Goal: Task Accomplishment & Management: Use online tool/utility

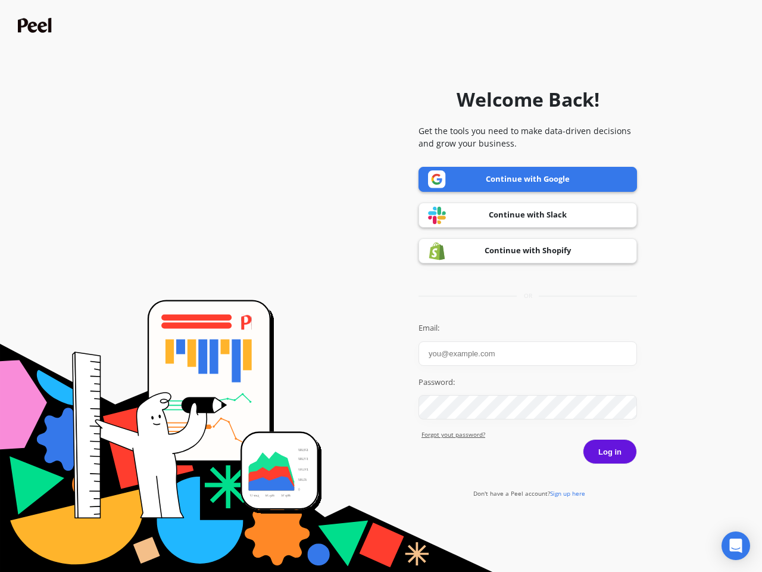
click at [736, 546] on icon "Open Intercom Messenger" at bounding box center [736, 545] width 13 height 14
